Goal: Information Seeking & Learning: Find specific fact

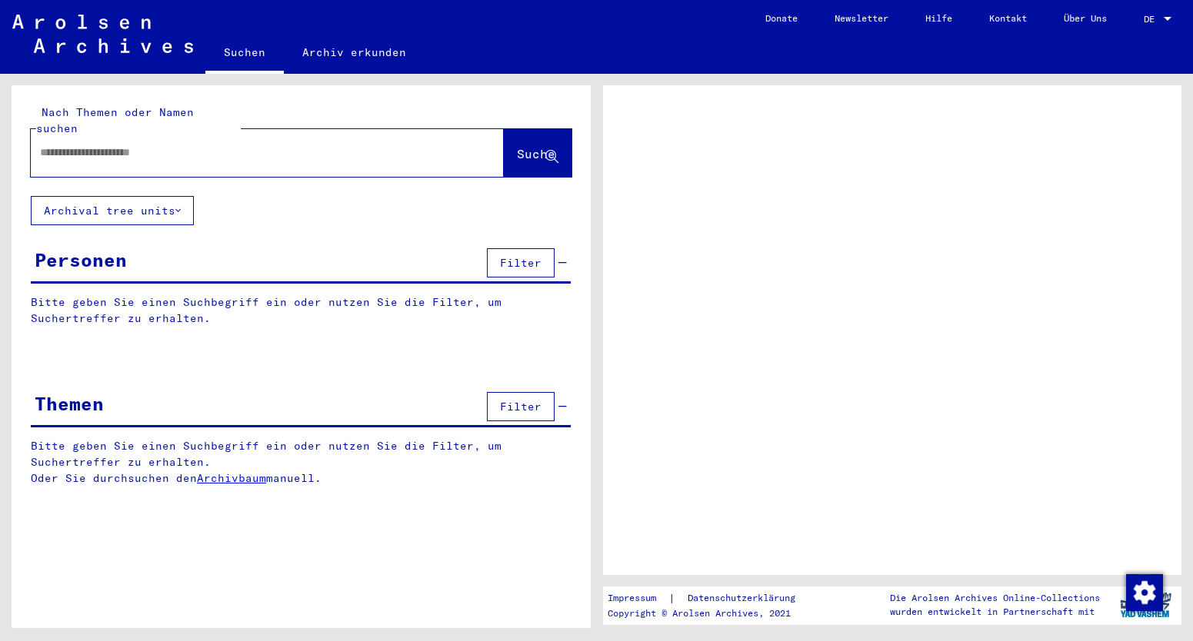
click at [189, 145] on input "text" at bounding box center [253, 153] width 427 height 16
type input "*"
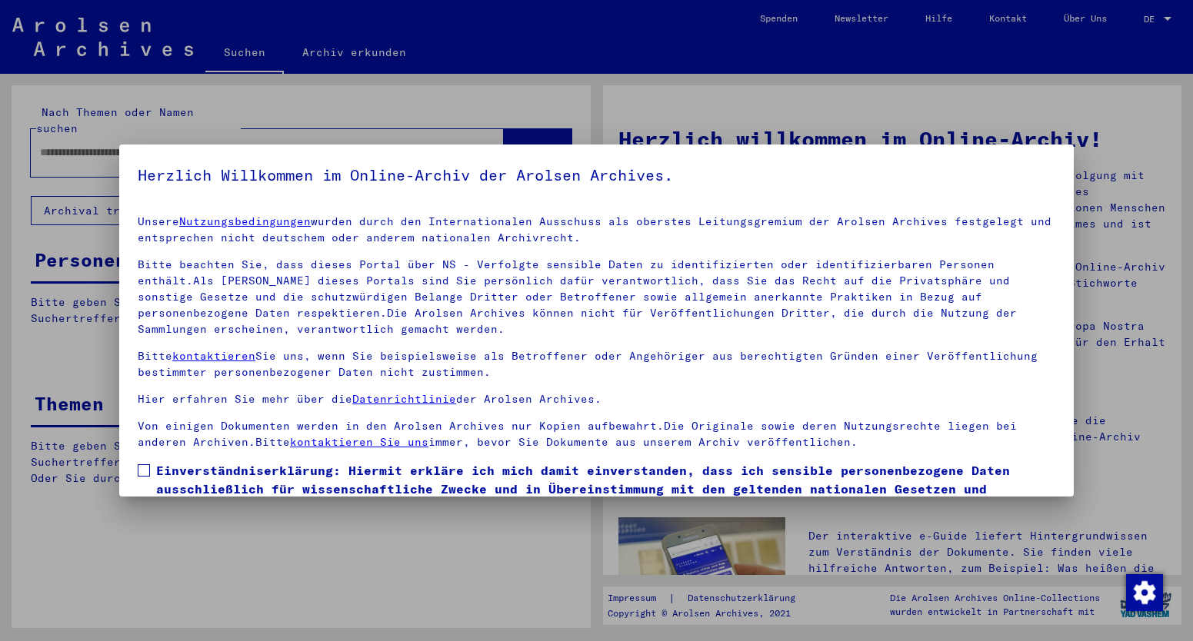
click at [164, 469] on span "Einverständniserklärung: Hiermit erkläre ich mich damit einverstanden, dass ich…" at bounding box center [605, 498] width 899 height 74
click at [145, 471] on span at bounding box center [144, 471] width 12 height 12
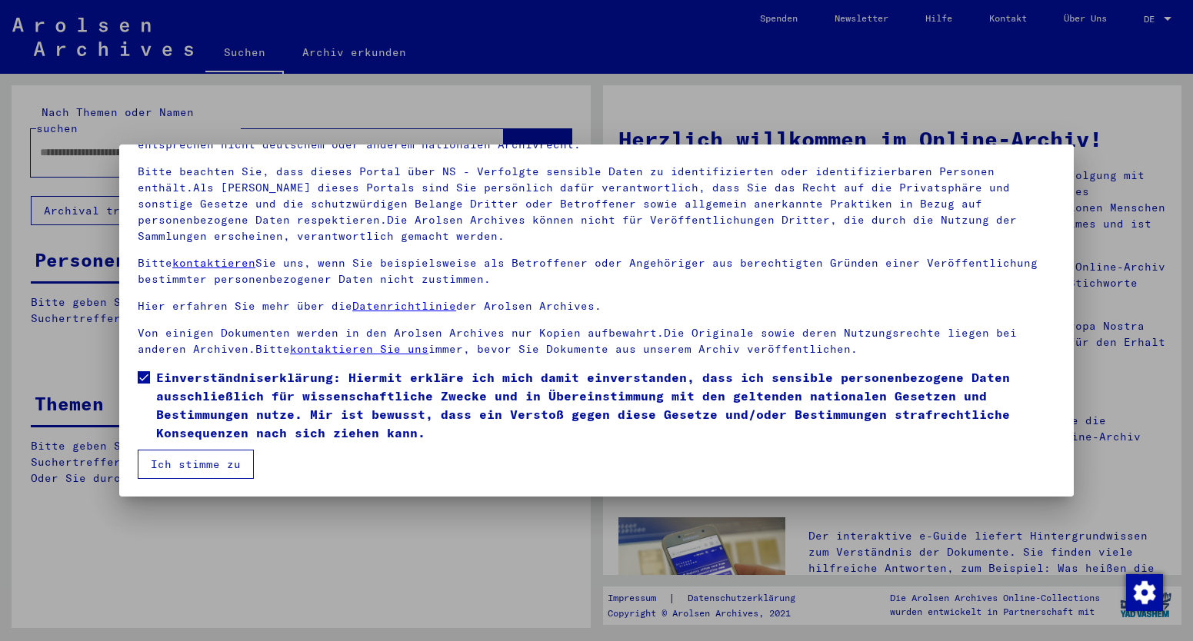
click at [195, 462] on button "Ich stimme zu" at bounding box center [196, 464] width 116 height 29
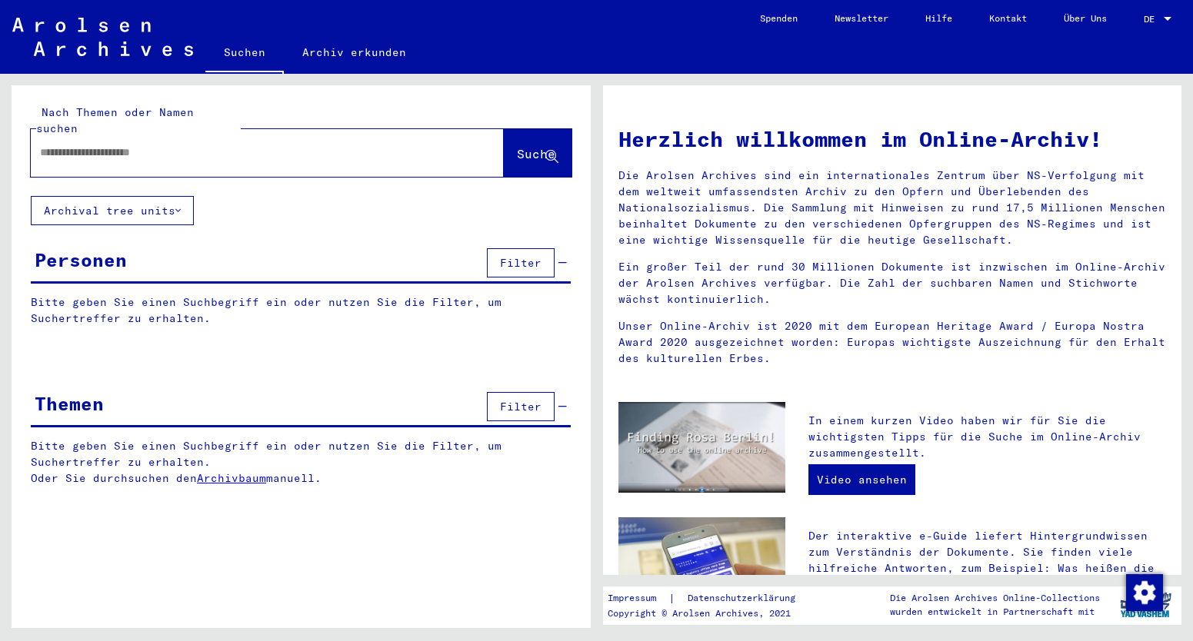
click at [46, 145] on input "text" at bounding box center [249, 153] width 418 height 16
type input "**********"
click at [519, 146] on span "Suche" at bounding box center [536, 153] width 38 height 15
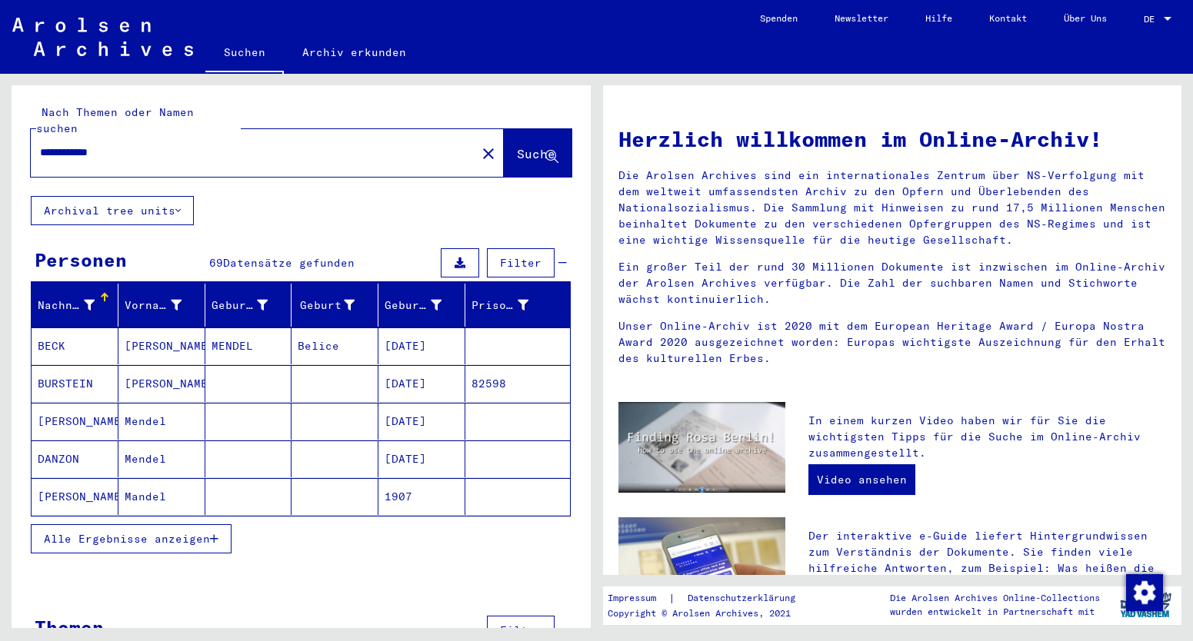
click at [107, 532] on span "Alle Ergebnisse anzeigen" at bounding box center [127, 539] width 166 height 14
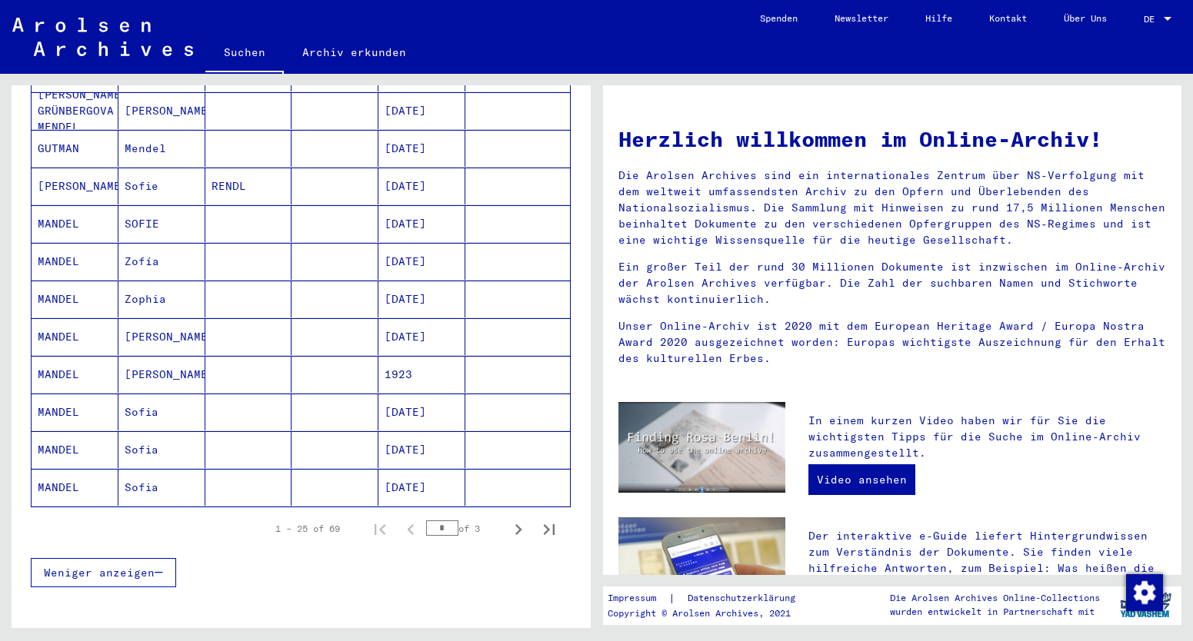
scroll to position [761, 0]
click at [519, 526] on icon "Next page" at bounding box center [518, 531] width 7 height 11
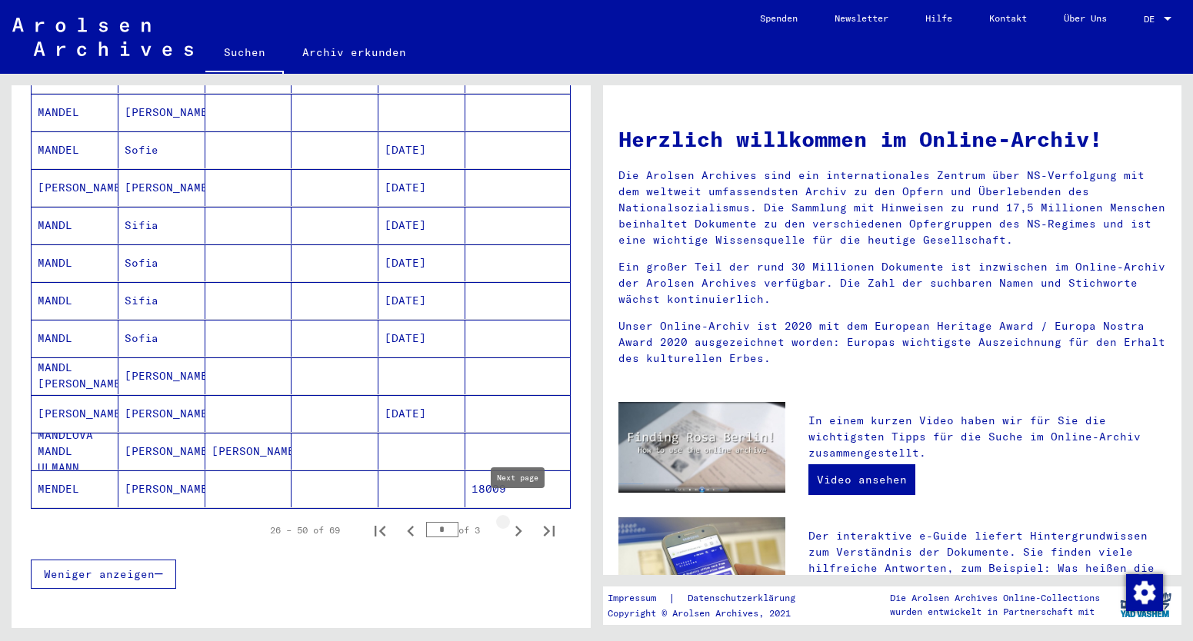
type input "*"
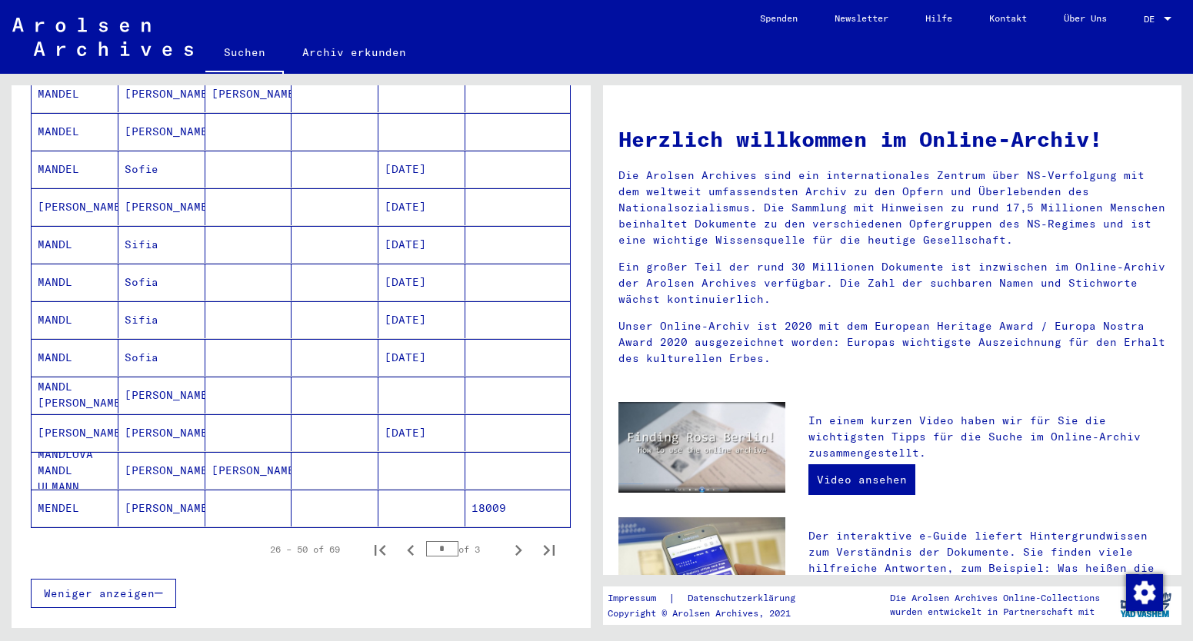
scroll to position [740, 0]
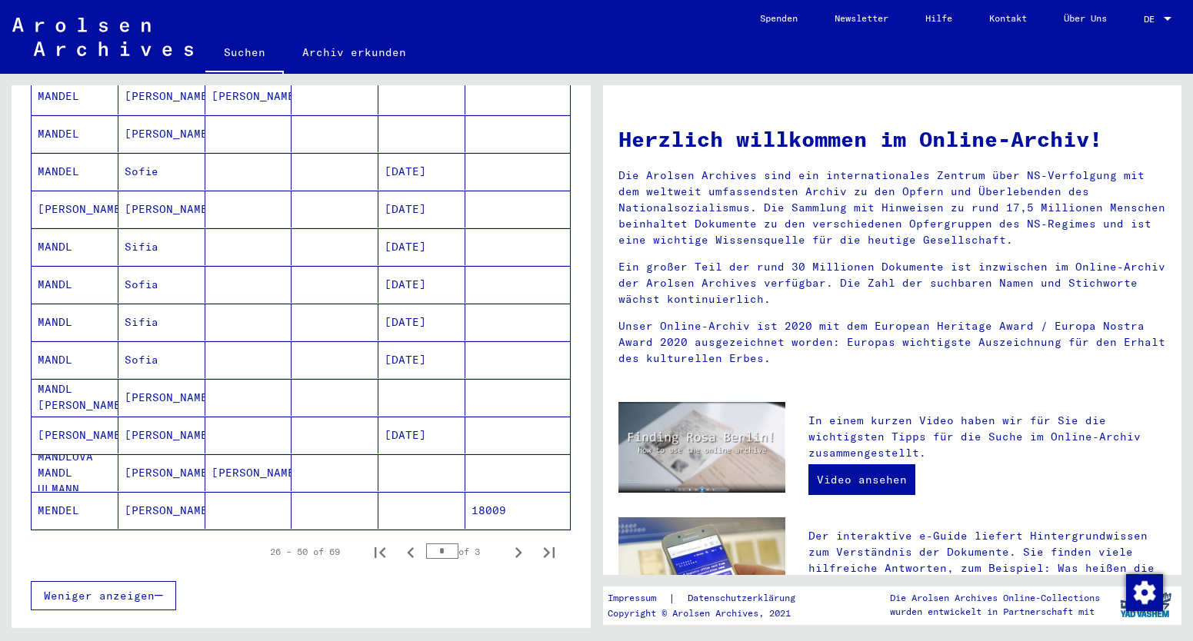
click at [57, 417] on mat-cell "[PERSON_NAME]" at bounding box center [75, 435] width 87 height 37
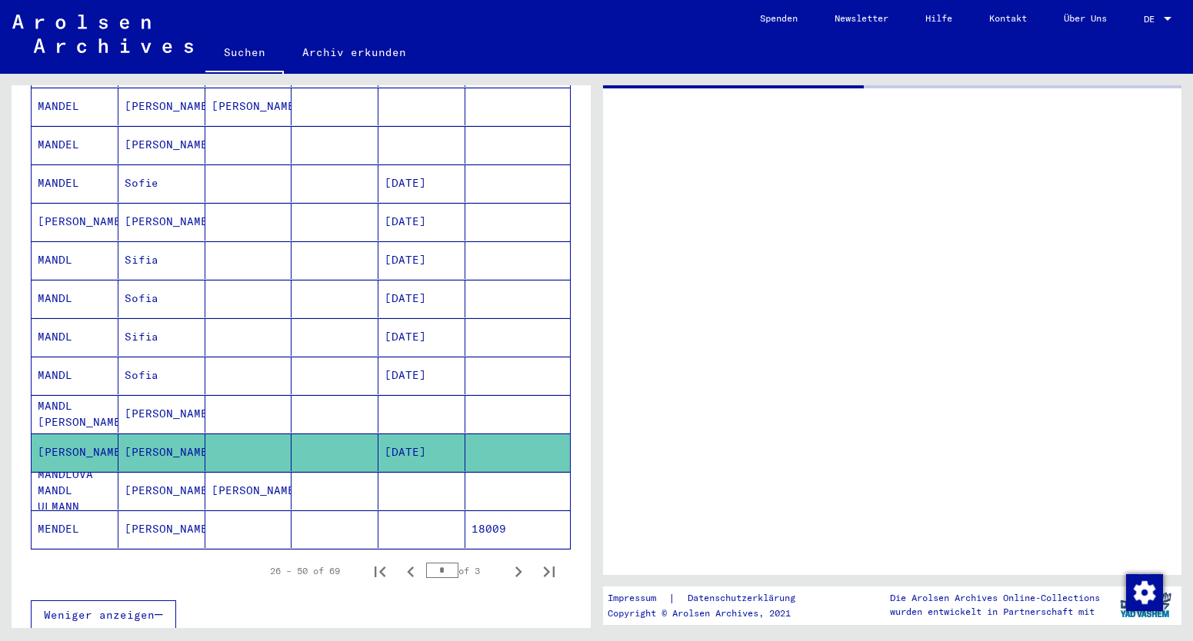
scroll to position [750, 0]
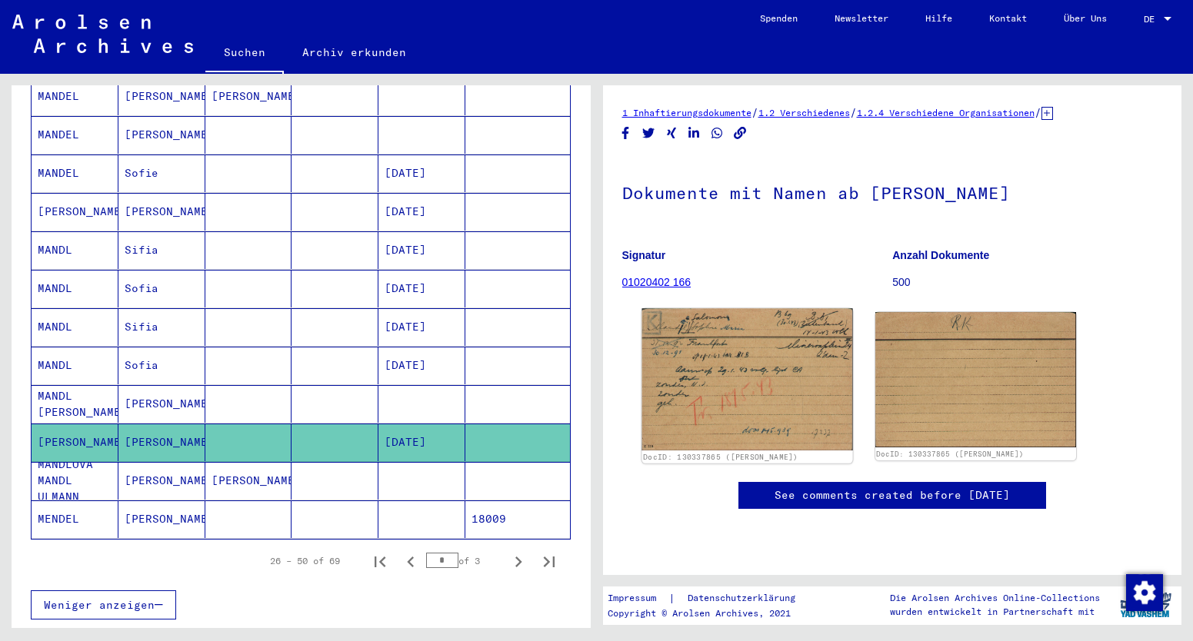
click at [750, 405] on img at bounding box center [746, 379] width 211 height 142
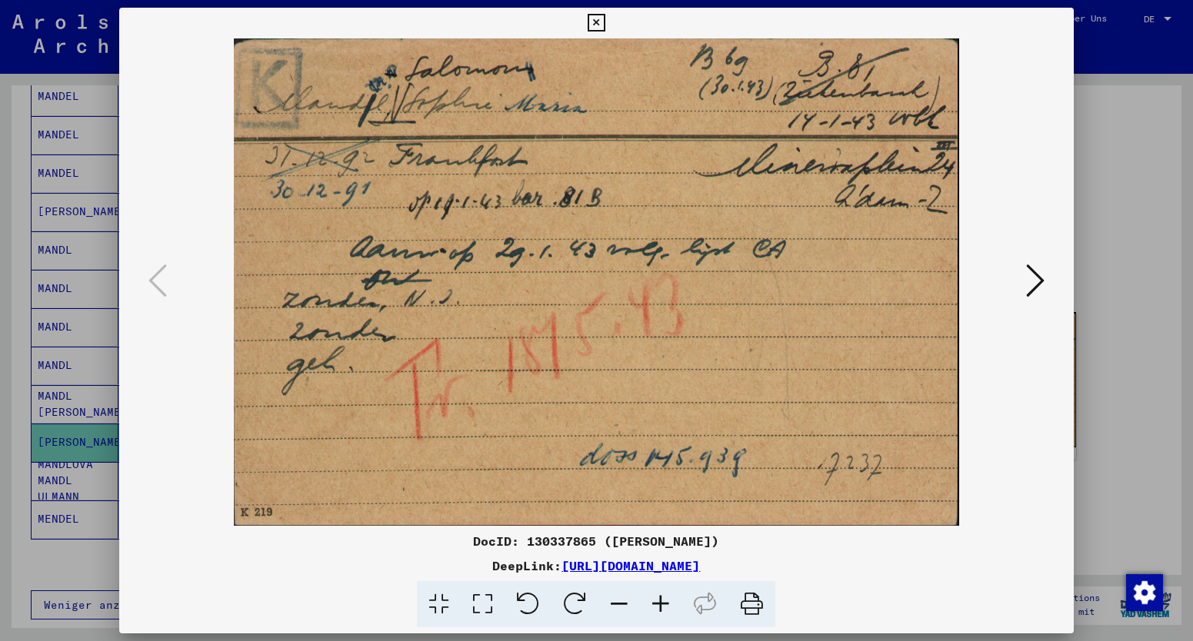
click at [1041, 281] on icon at bounding box center [1035, 280] width 18 height 37
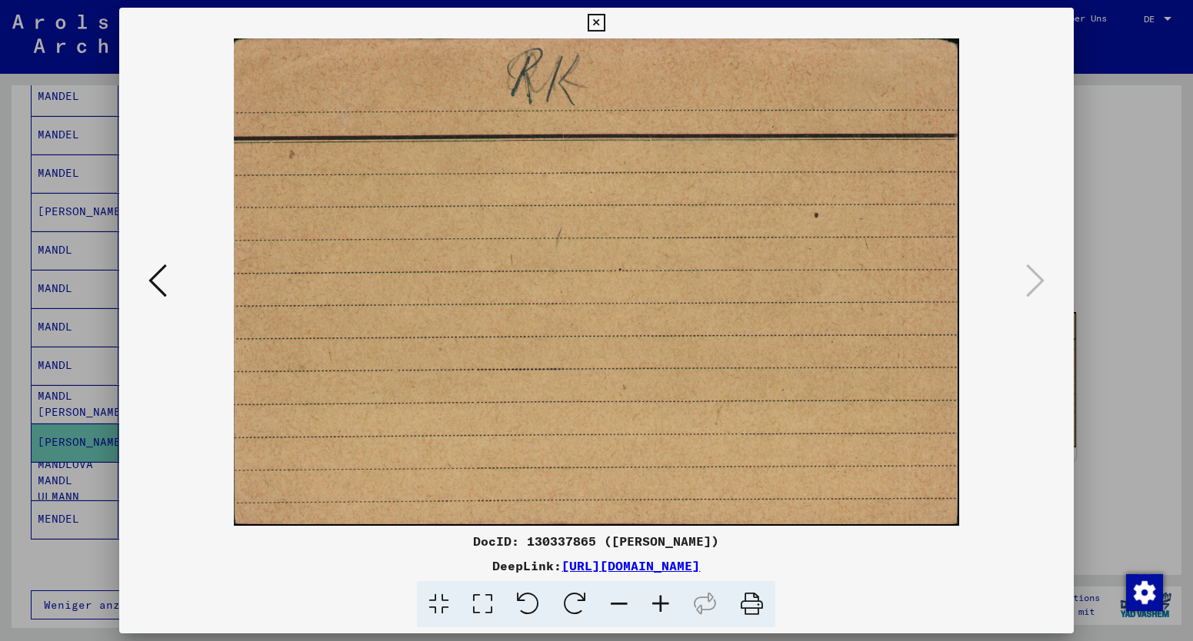
click at [150, 283] on icon at bounding box center [157, 280] width 18 height 37
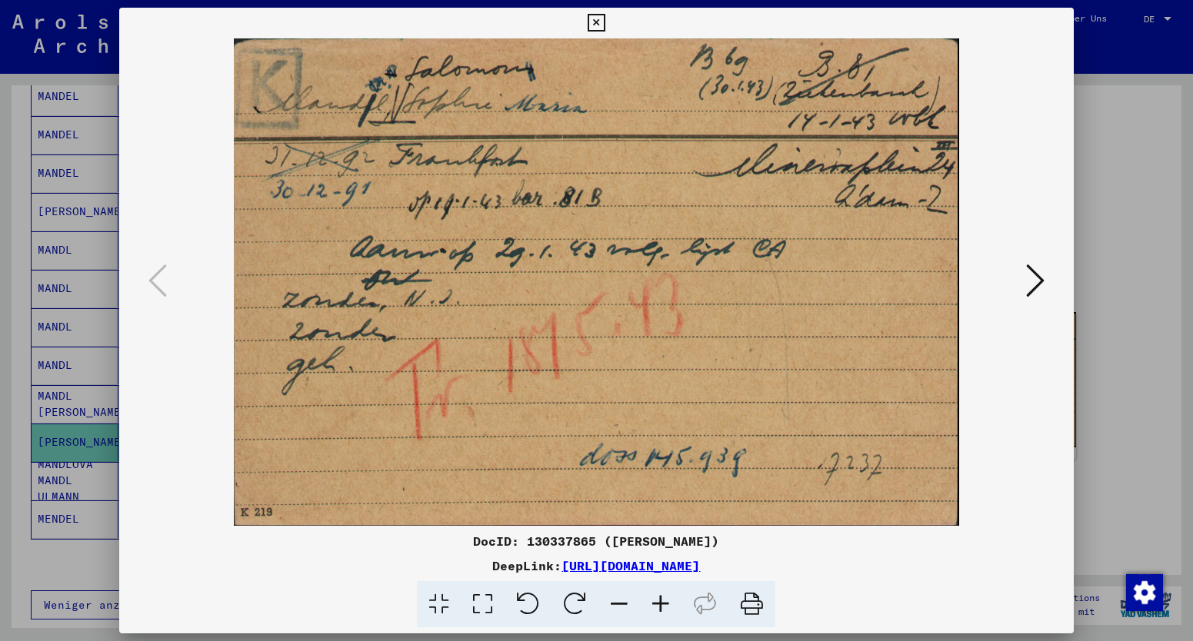
click at [84, 433] on div at bounding box center [596, 320] width 1193 height 641
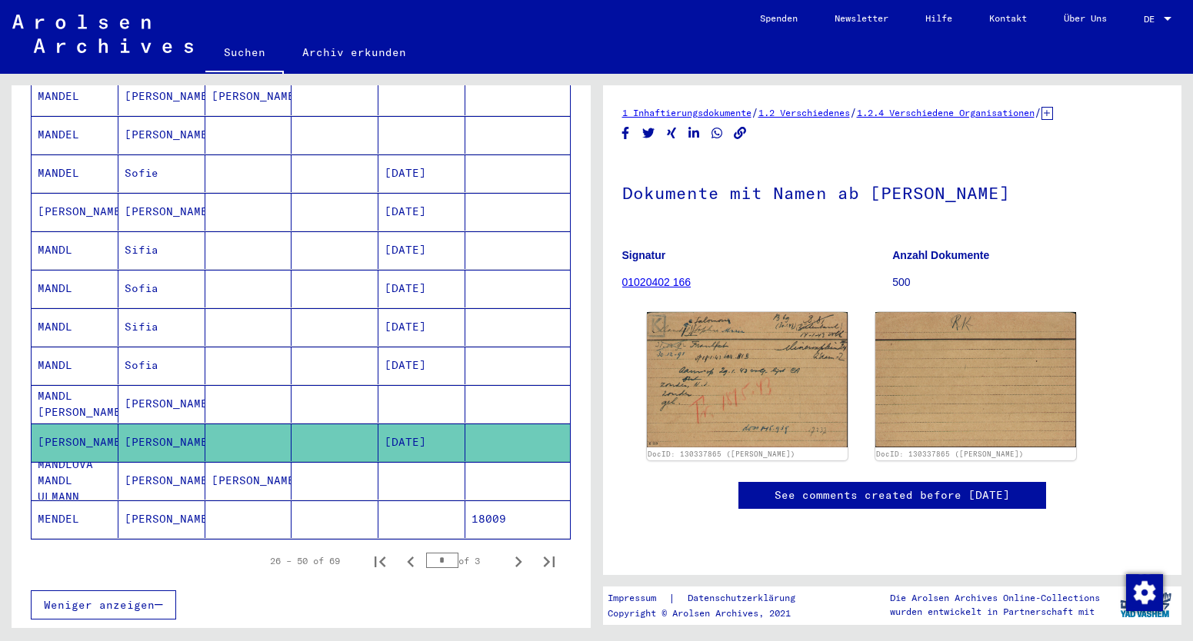
click at [56, 462] on mat-cell "MANDLOVA MANDL ULMANN" at bounding box center [75, 481] width 87 height 38
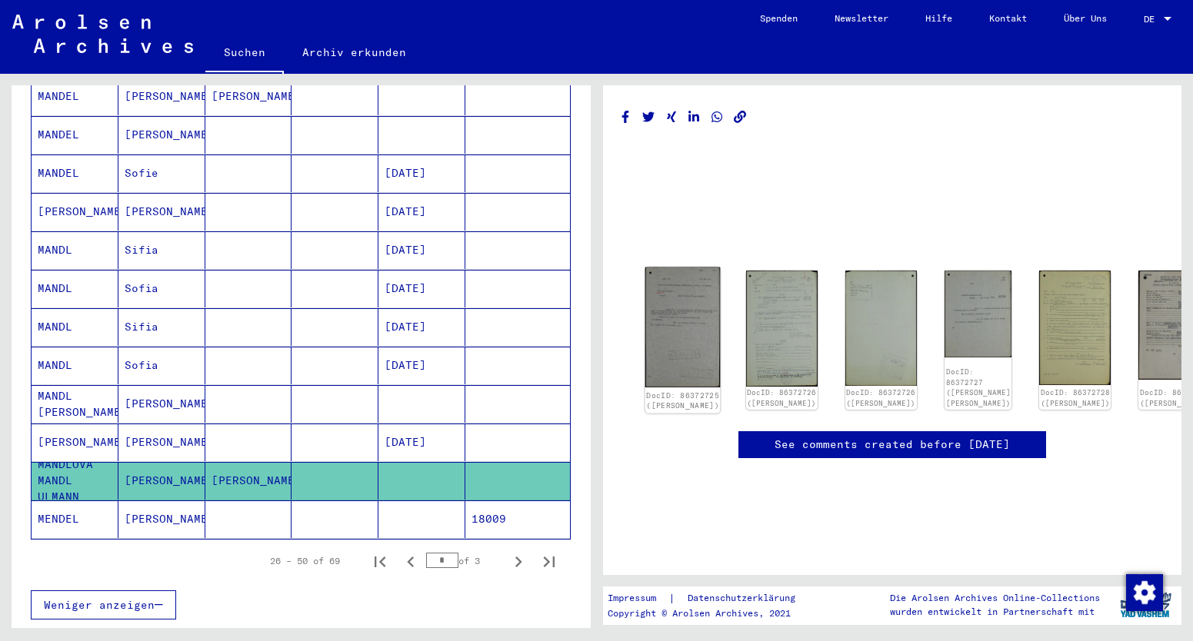
click at [676, 312] on img at bounding box center [682, 328] width 75 height 120
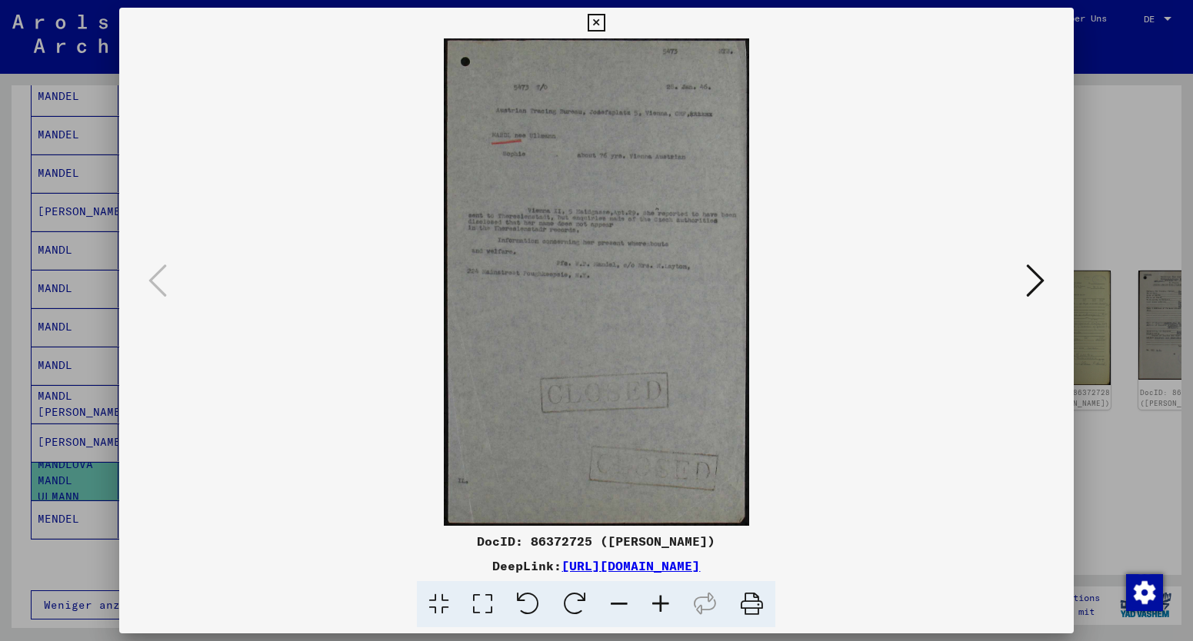
click at [664, 605] on icon at bounding box center [661, 604] width 42 height 47
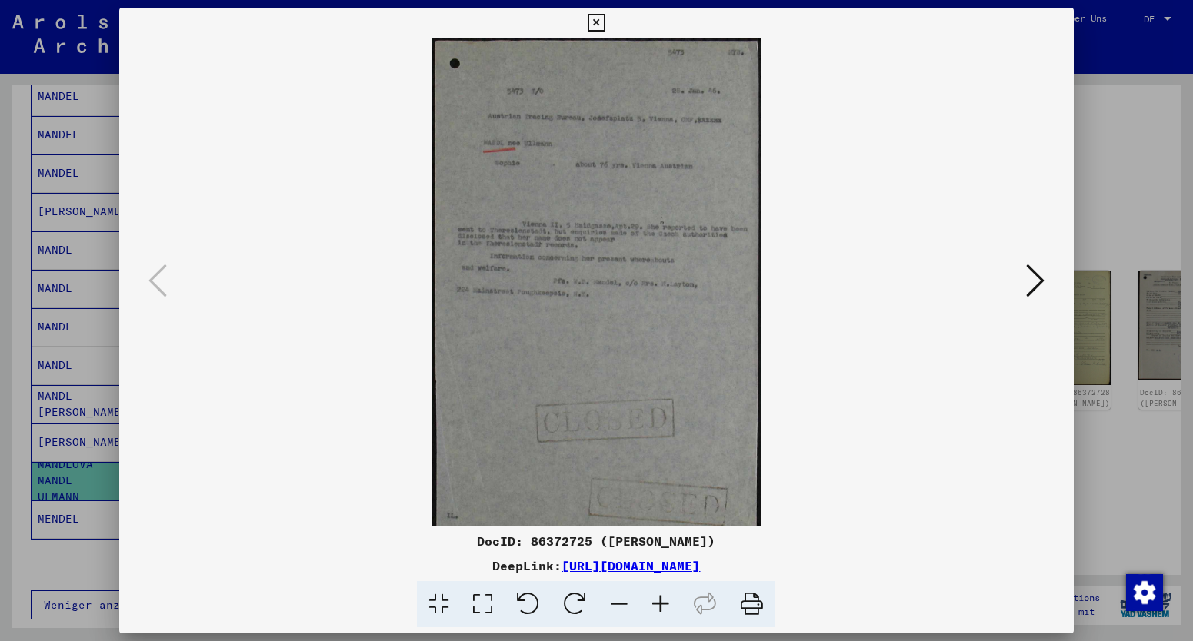
click at [664, 605] on icon at bounding box center [661, 604] width 42 height 47
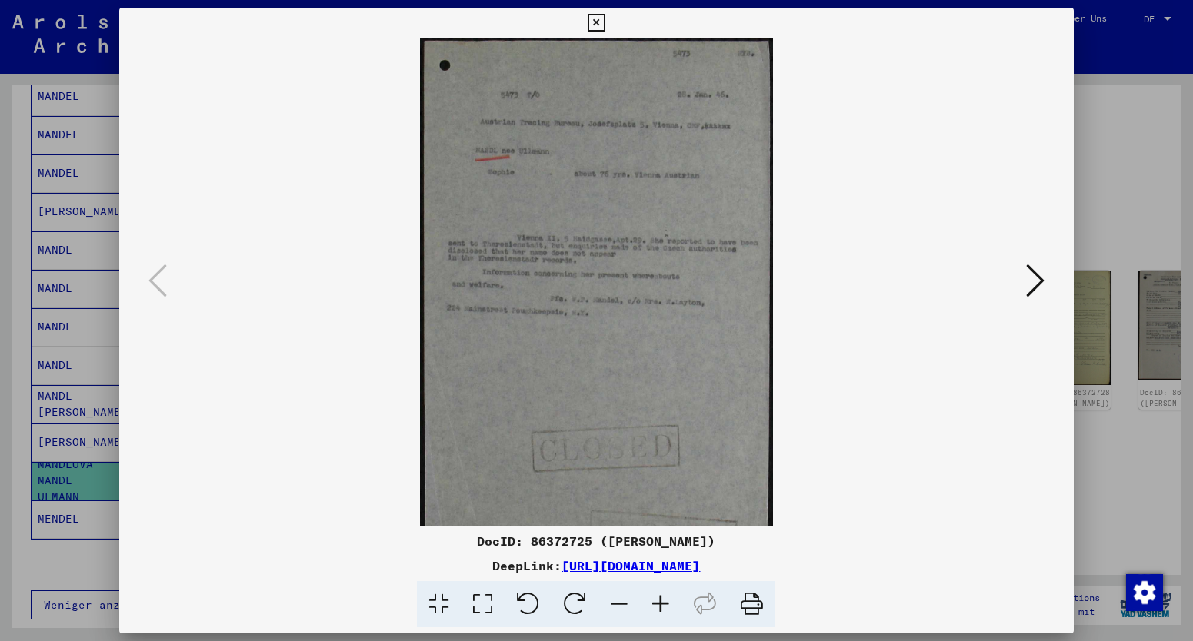
click at [664, 605] on icon at bounding box center [661, 604] width 42 height 47
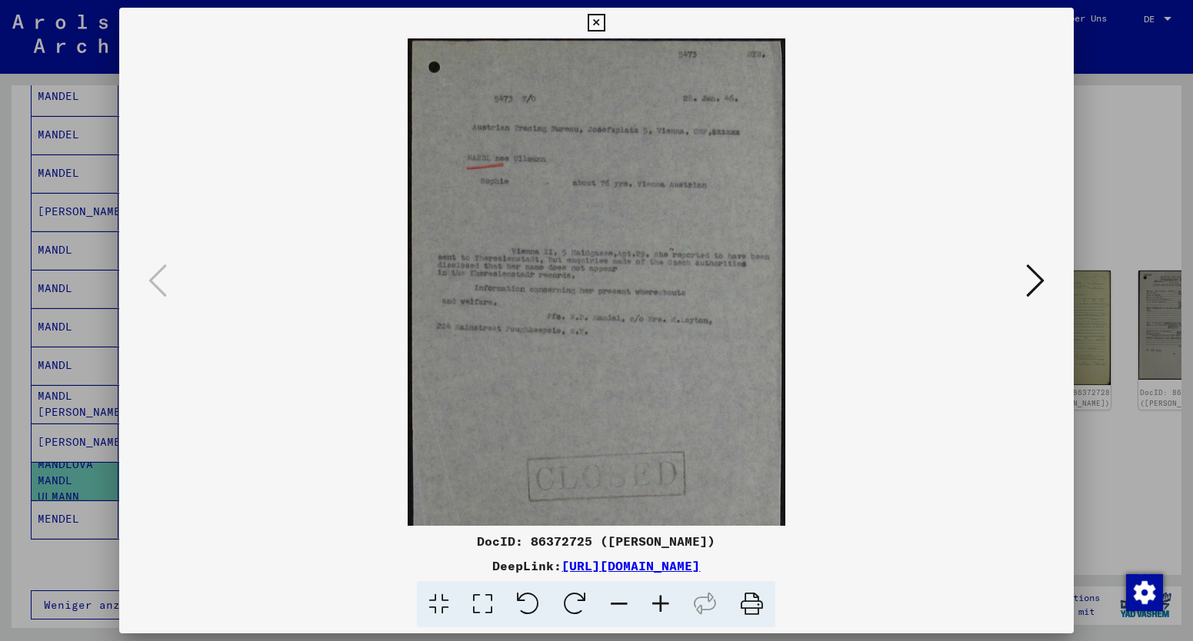
click at [664, 605] on icon at bounding box center [661, 604] width 42 height 47
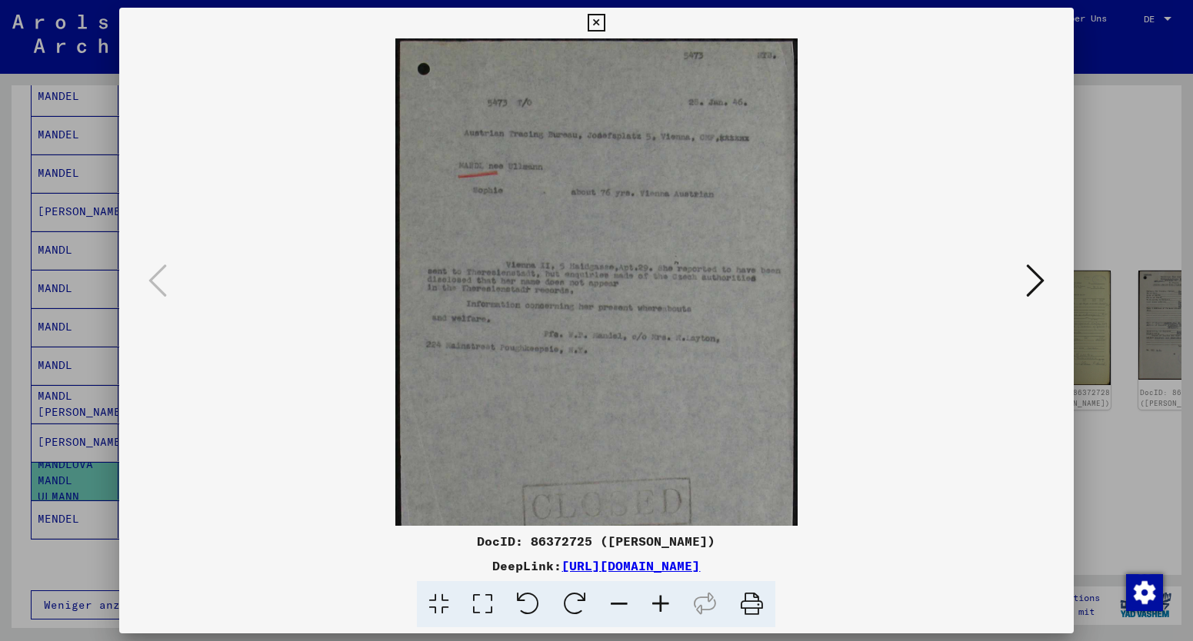
click at [664, 605] on icon at bounding box center [661, 604] width 42 height 47
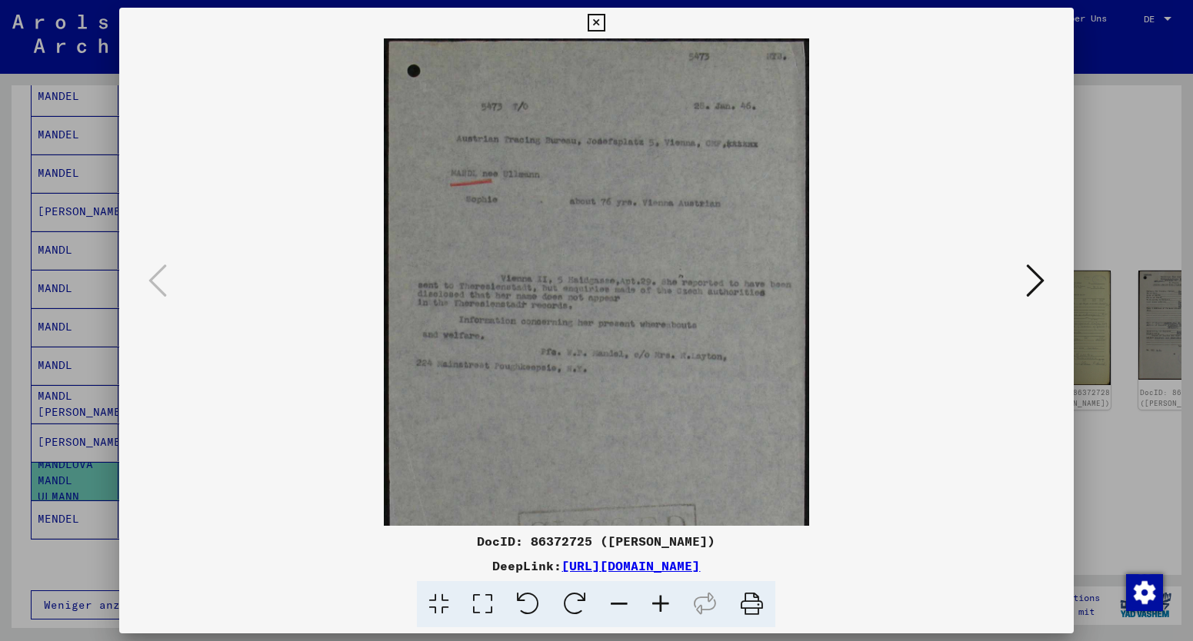
click at [664, 605] on icon at bounding box center [661, 604] width 42 height 47
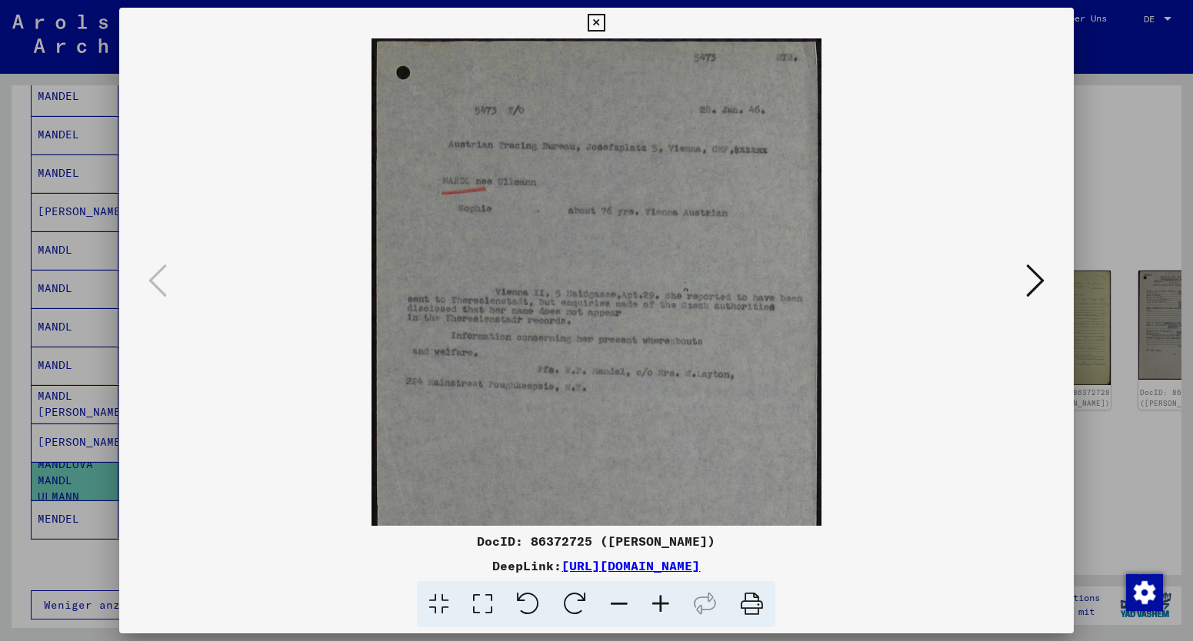
click at [664, 605] on icon at bounding box center [661, 604] width 42 height 47
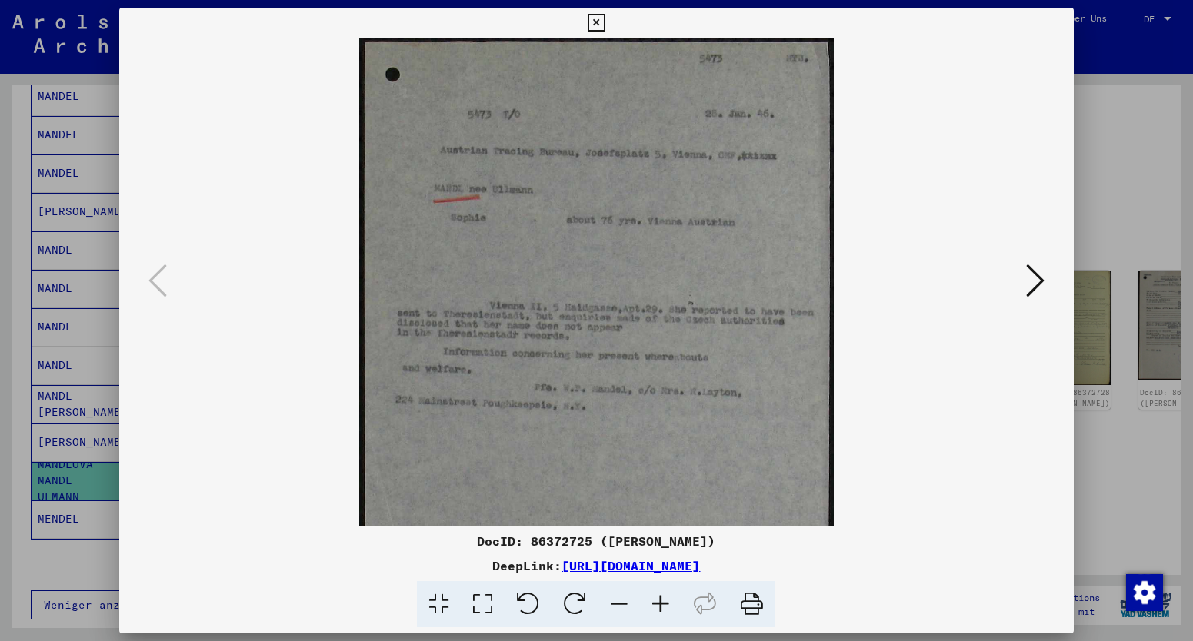
click at [664, 605] on icon at bounding box center [661, 604] width 42 height 47
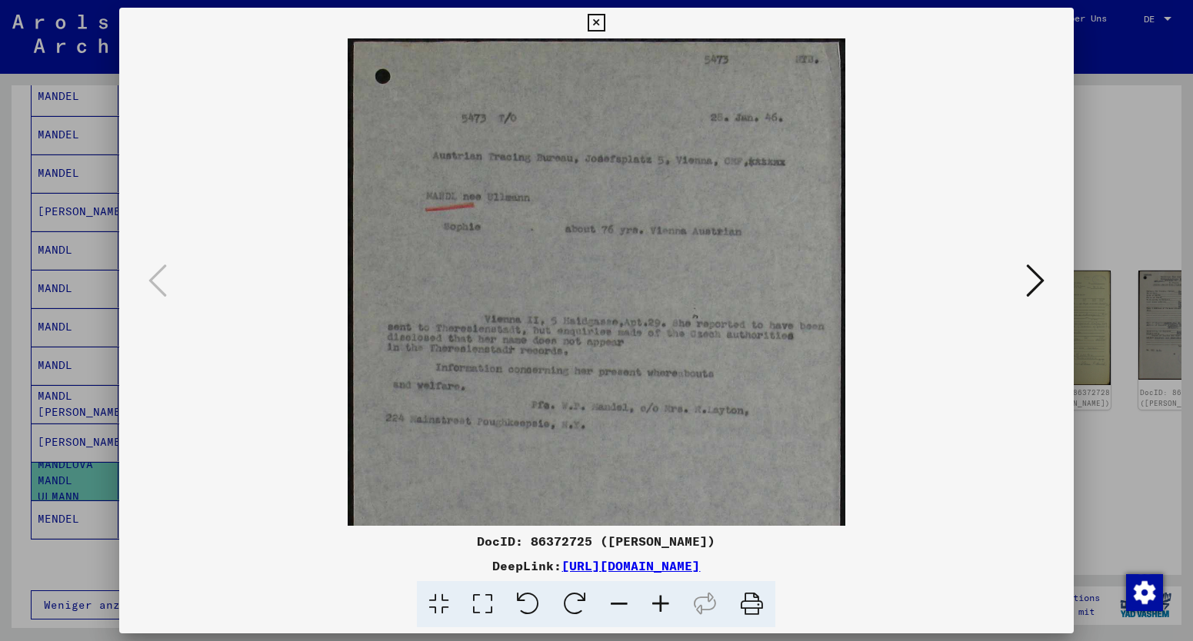
click at [1042, 281] on icon at bounding box center [1035, 280] width 18 height 37
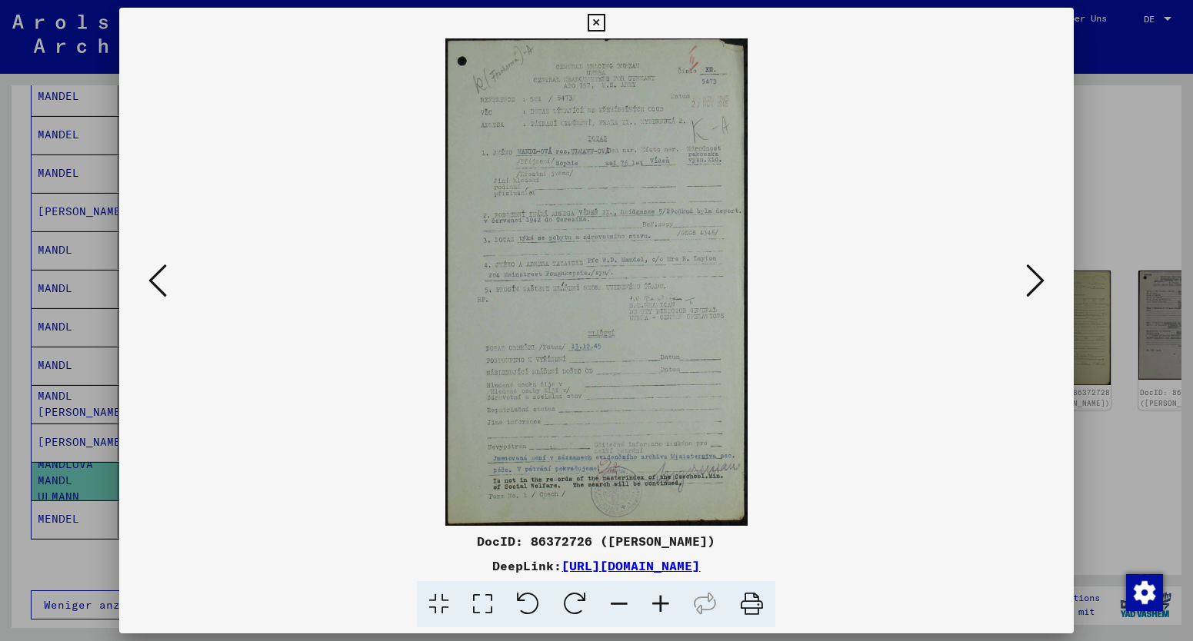
click at [662, 604] on icon at bounding box center [661, 604] width 42 height 47
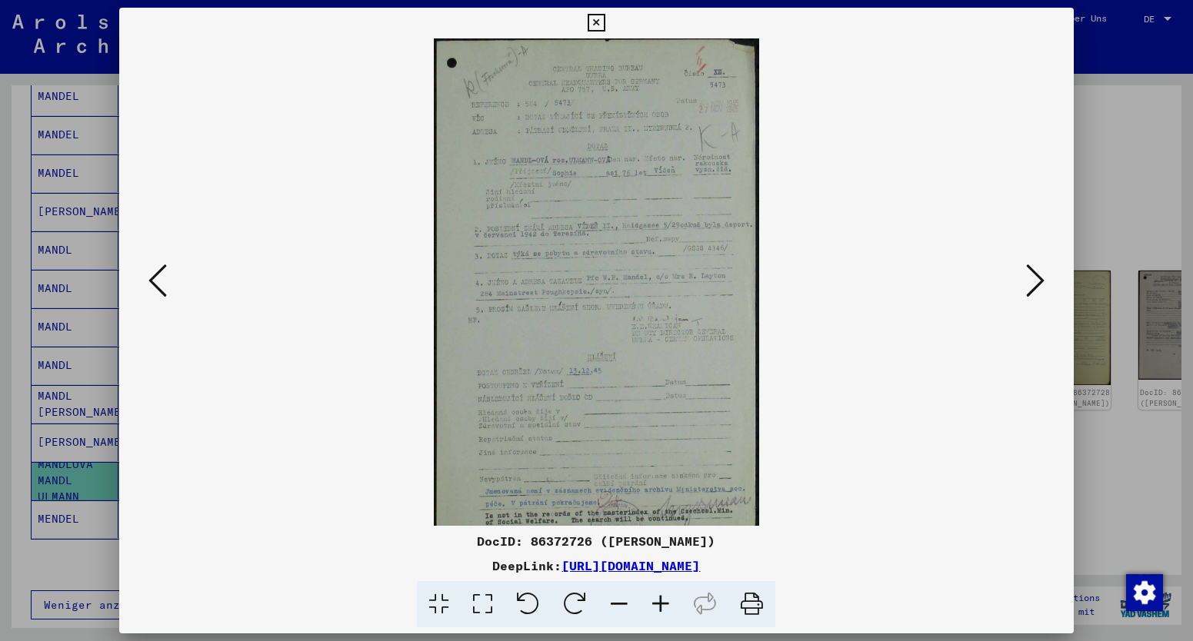
click at [662, 604] on icon at bounding box center [661, 604] width 42 height 47
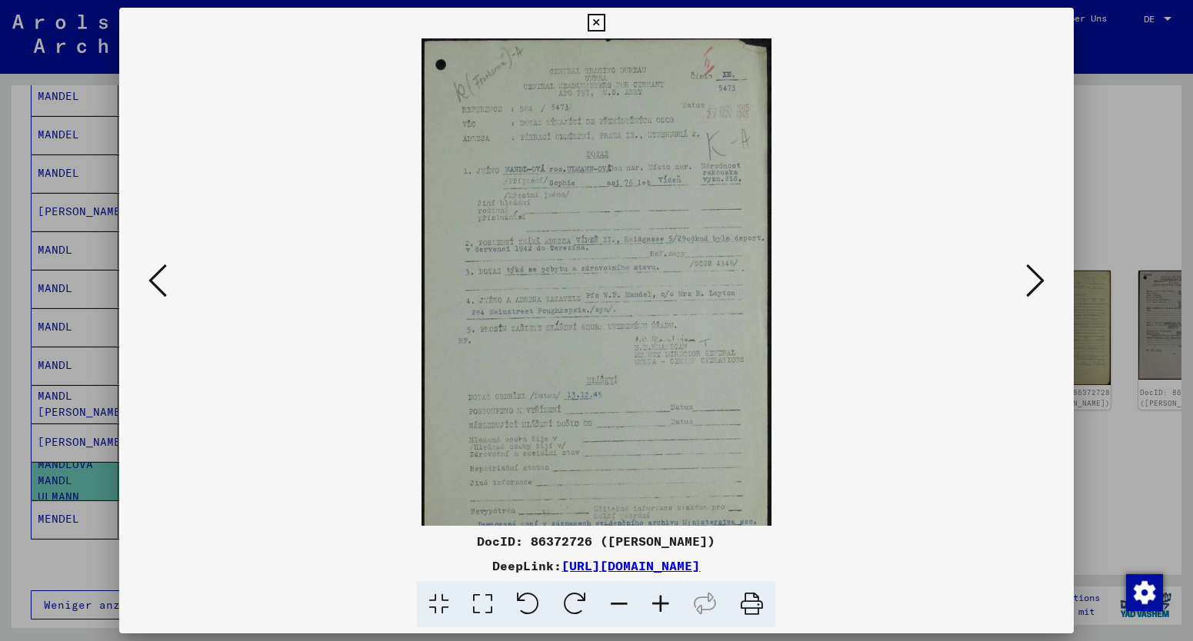
click at [662, 604] on icon at bounding box center [661, 604] width 42 height 47
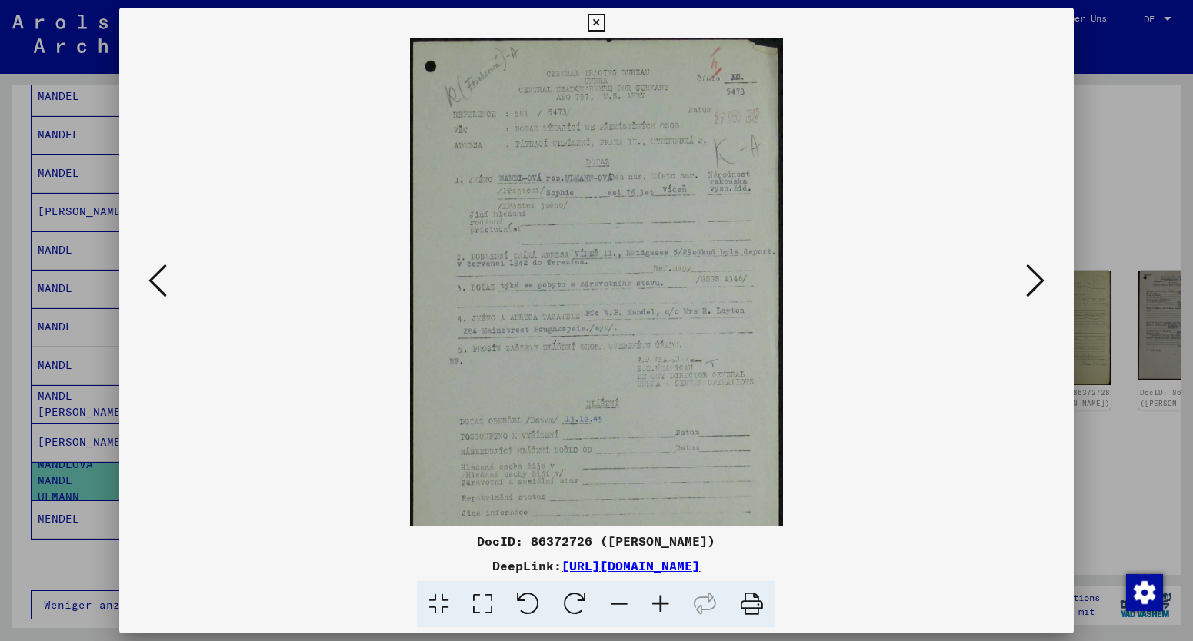
click at [662, 604] on icon at bounding box center [661, 604] width 42 height 47
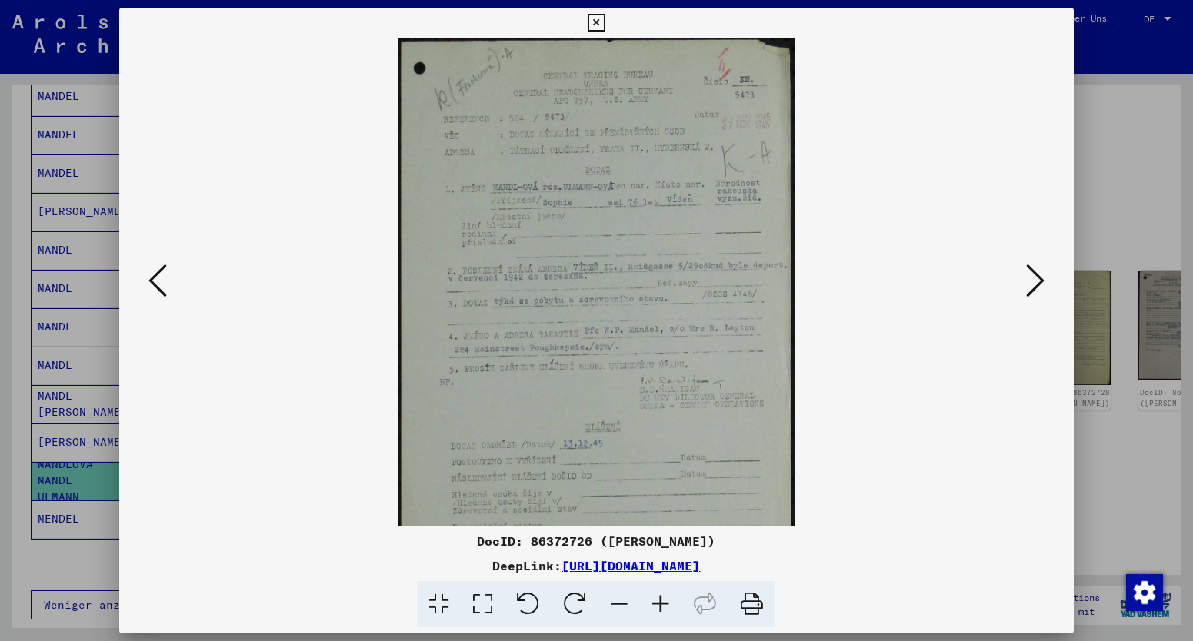
click at [662, 604] on icon at bounding box center [661, 604] width 42 height 47
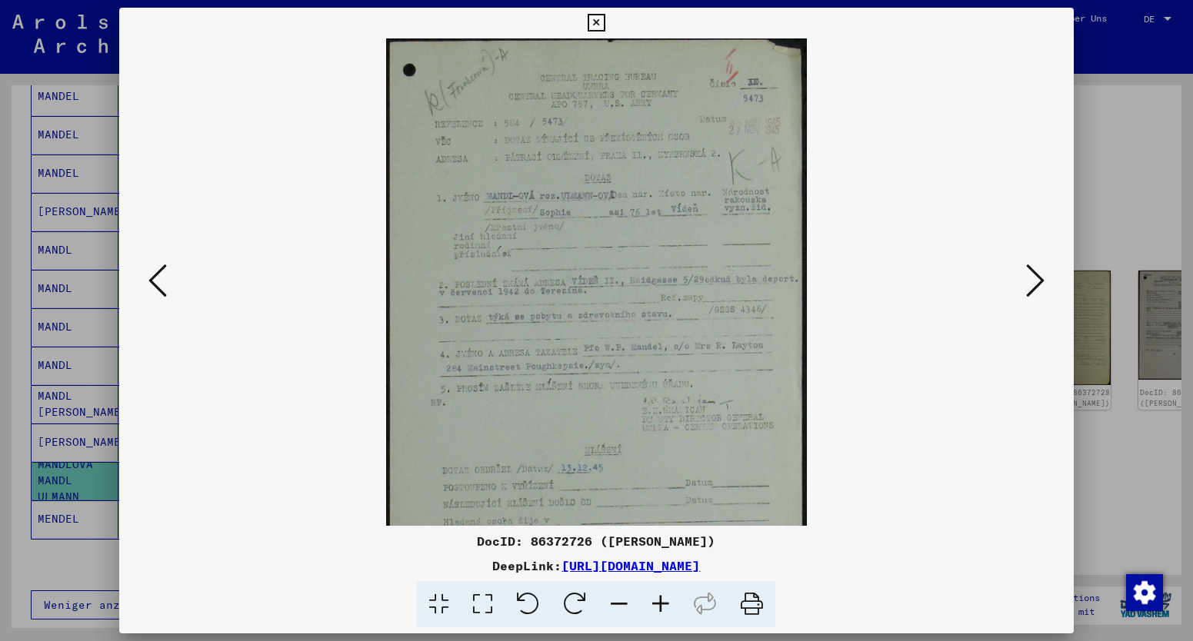
click at [662, 604] on icon at bounding box center [661, 604] width 42 height 47
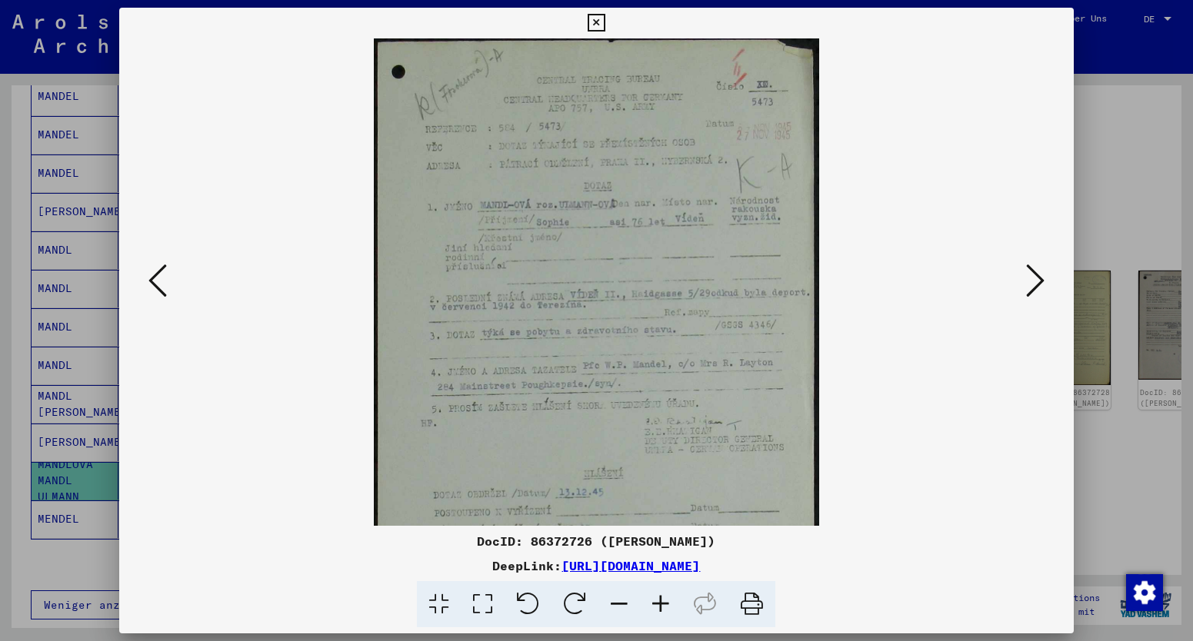
click at [662, 604] on icon at bounding box center [661, 604] width 42 height 47
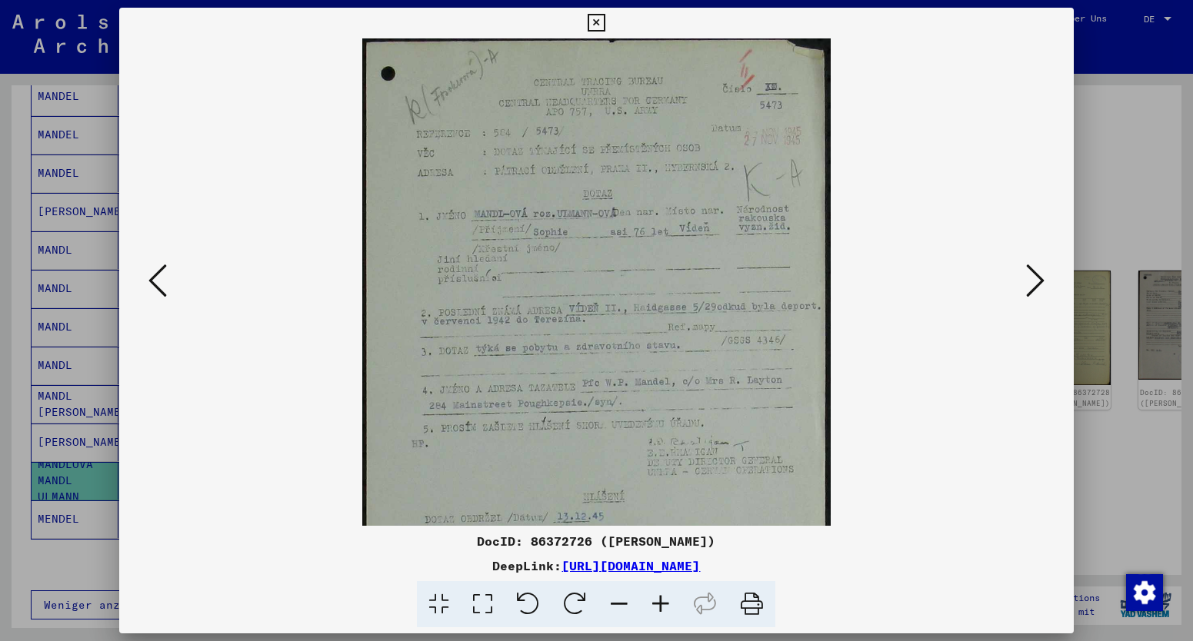
click at [1042, 281] on icon at bounding box center [1035, 280] width 18 height 37
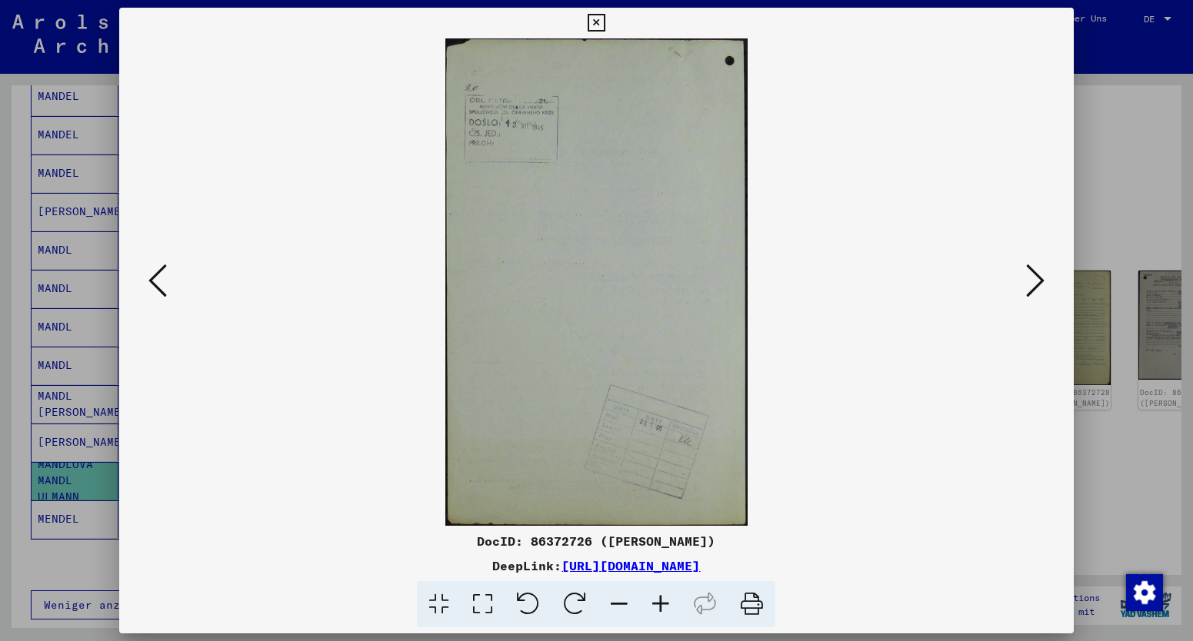
click at [1042, 281] on icon at bounding box center [1035, 280] width 18 height 37
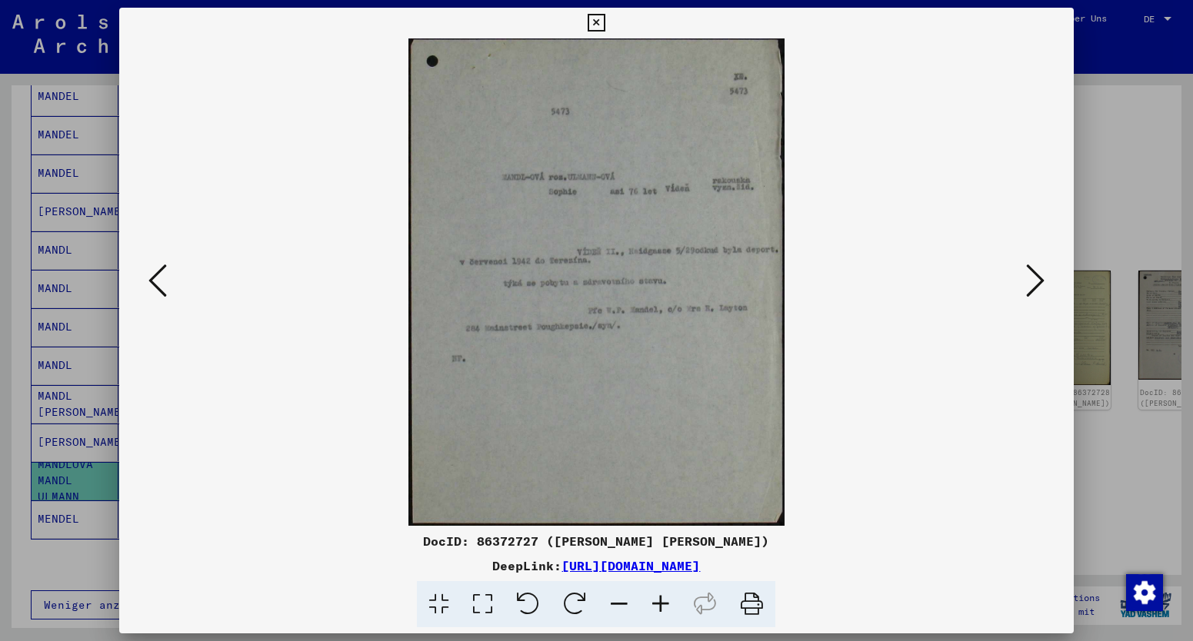
click at [1043, 281] on icon at bounding box center [1035, 280] width 18 height 37
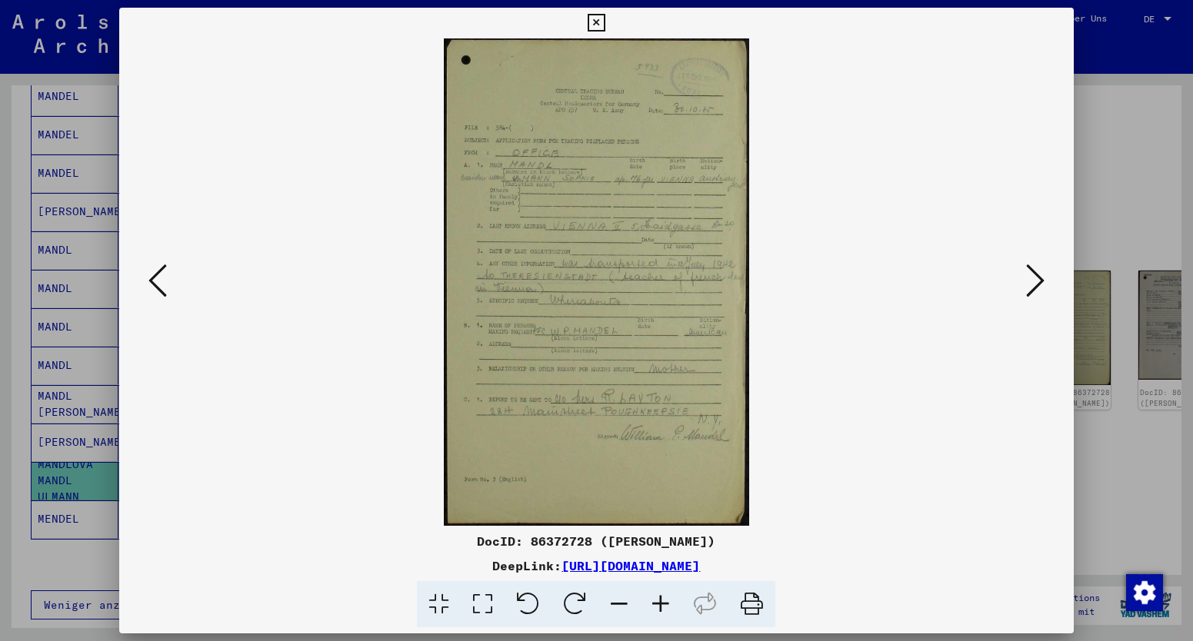
click at [664, 602] on icon at bounding box center [661, 604] width 42 height 47
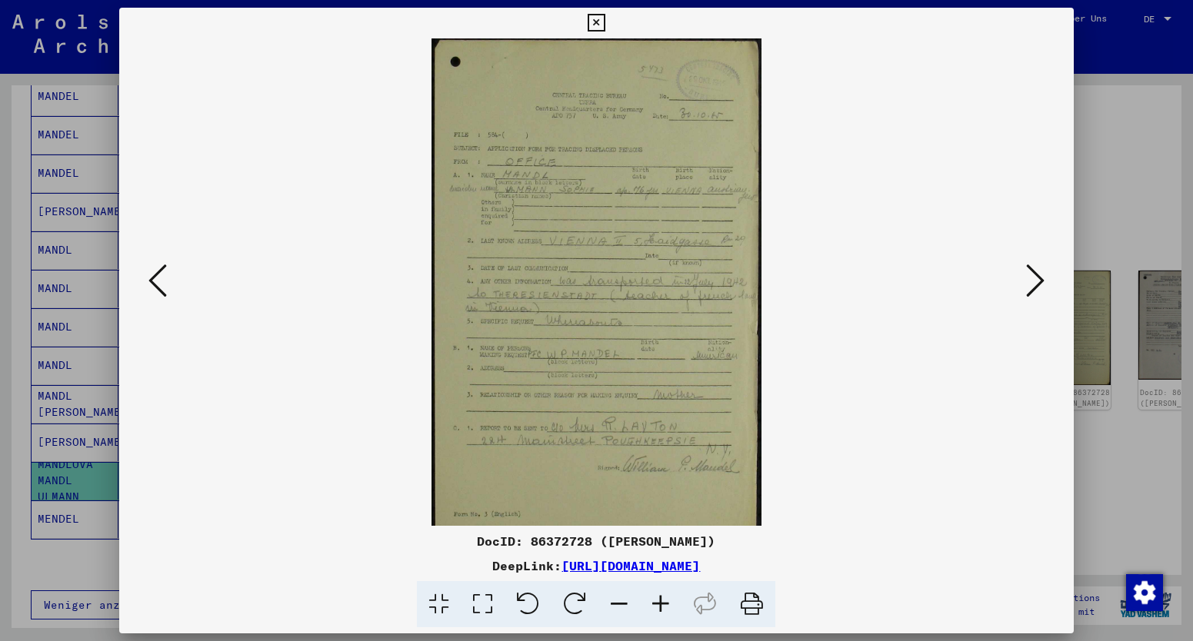
click at [664, 602] on icon at bounding box center [661, 604] width 42 height 47
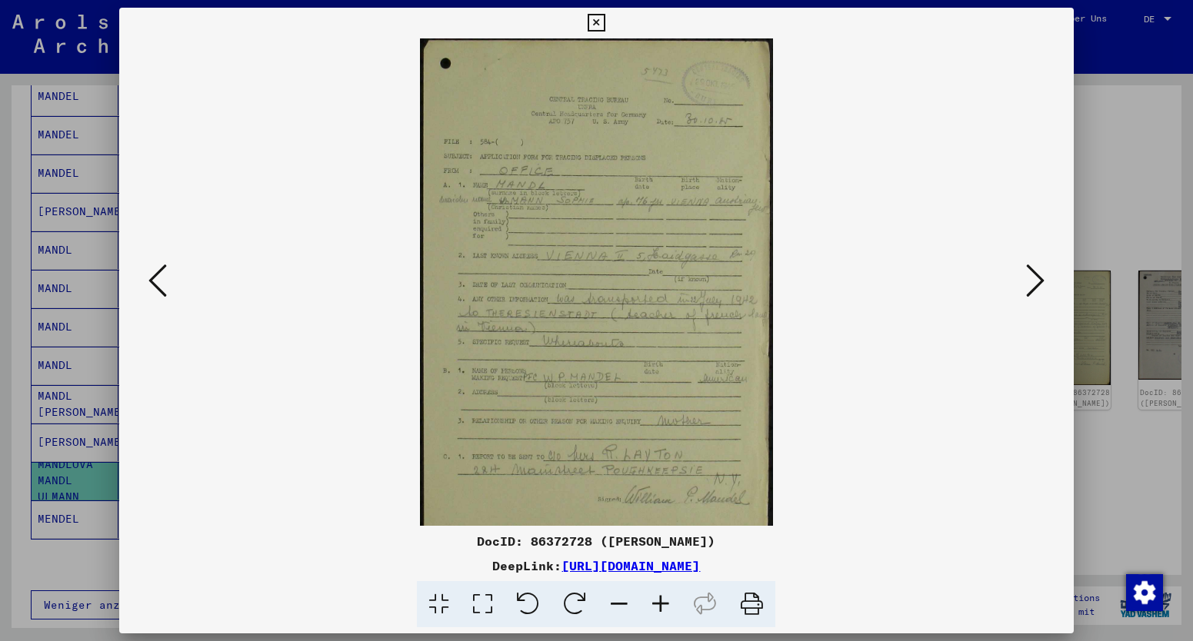
click at [664, 602] on icon at bounding box center [661, 604] width 42 height 47
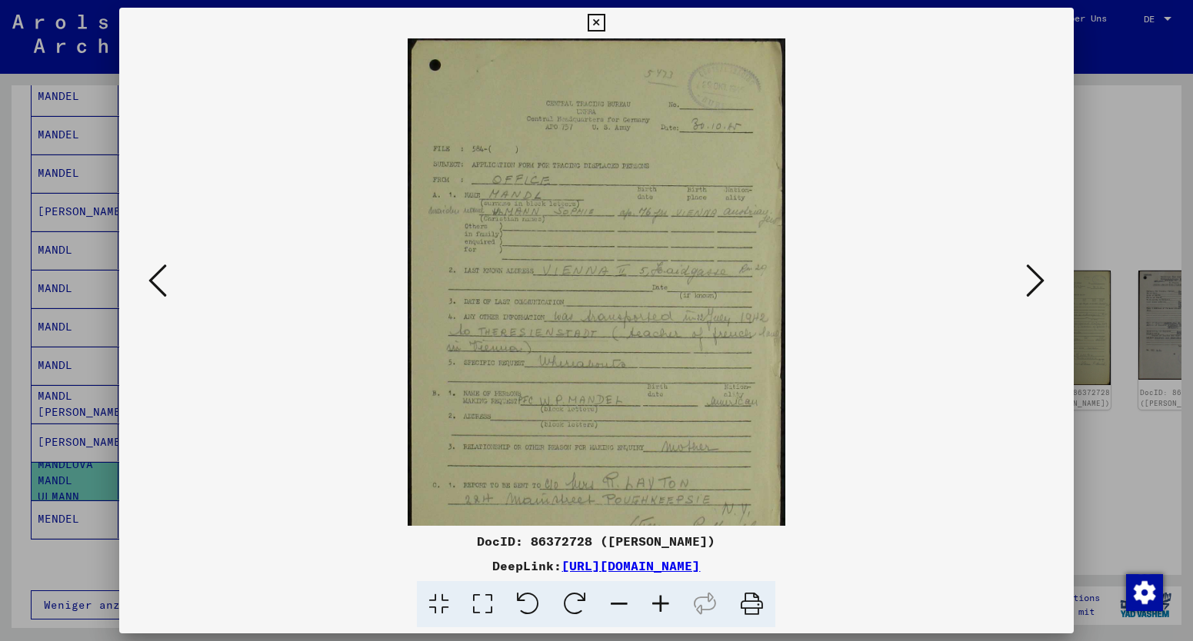
click at [1041, 282] on icon at bounding box center [1035, 280] width 18 height 37
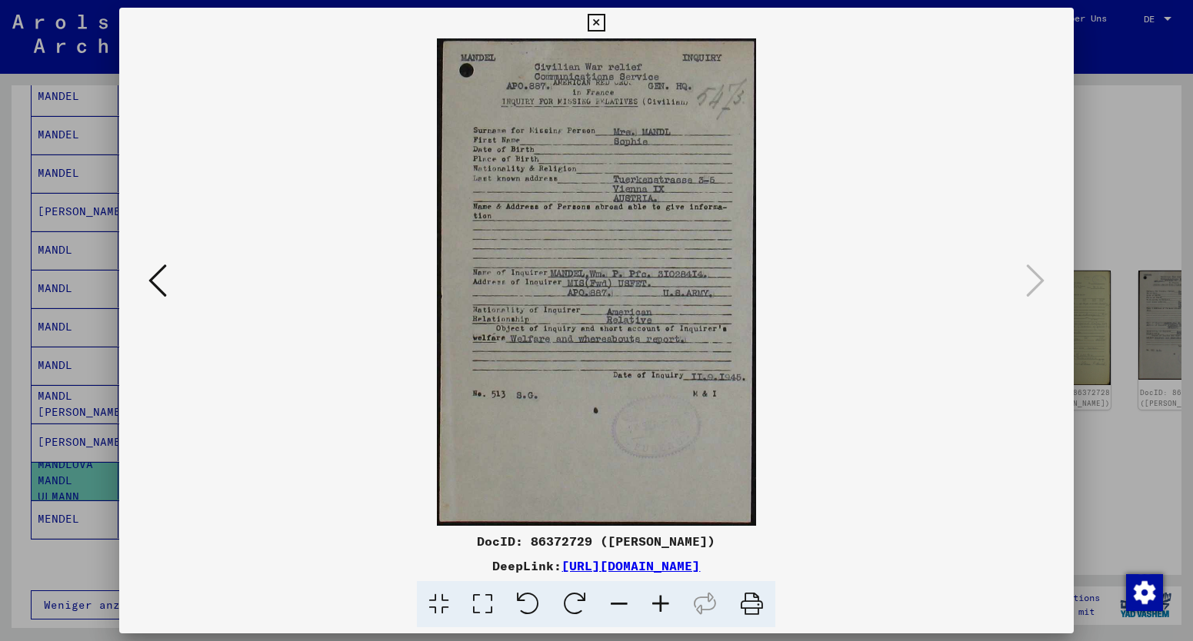
click at [73, 465] on div at bounding box center [596, 320] width 1193 height 641
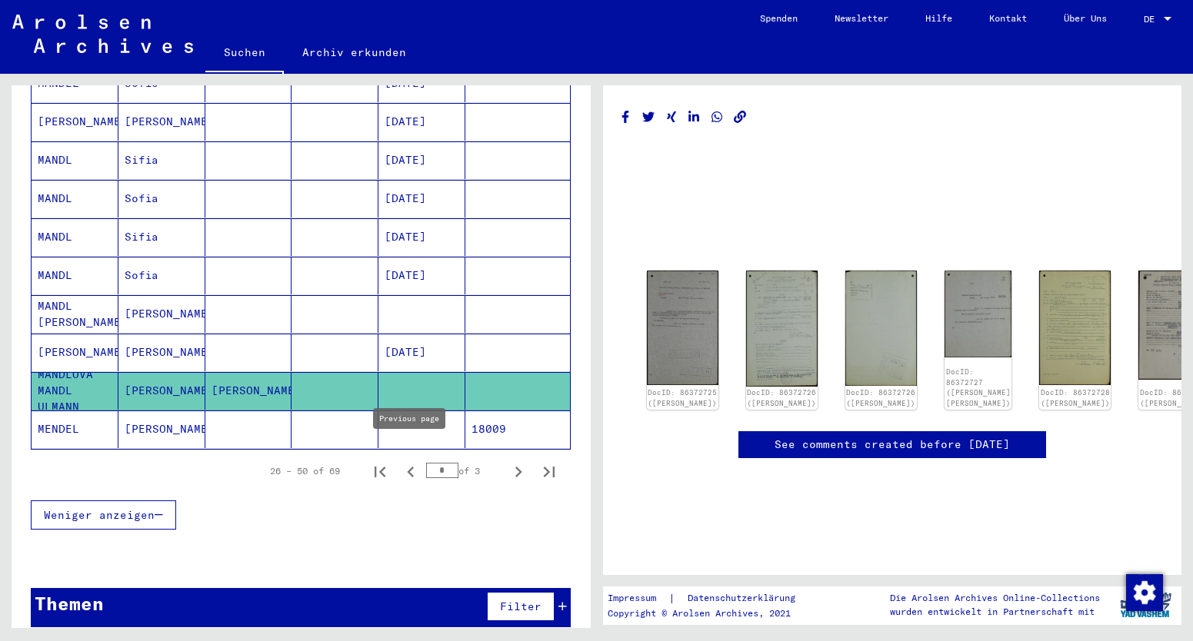
scroll to position [839, 0]
